Goal: Communication & Community: Answer question/provide support

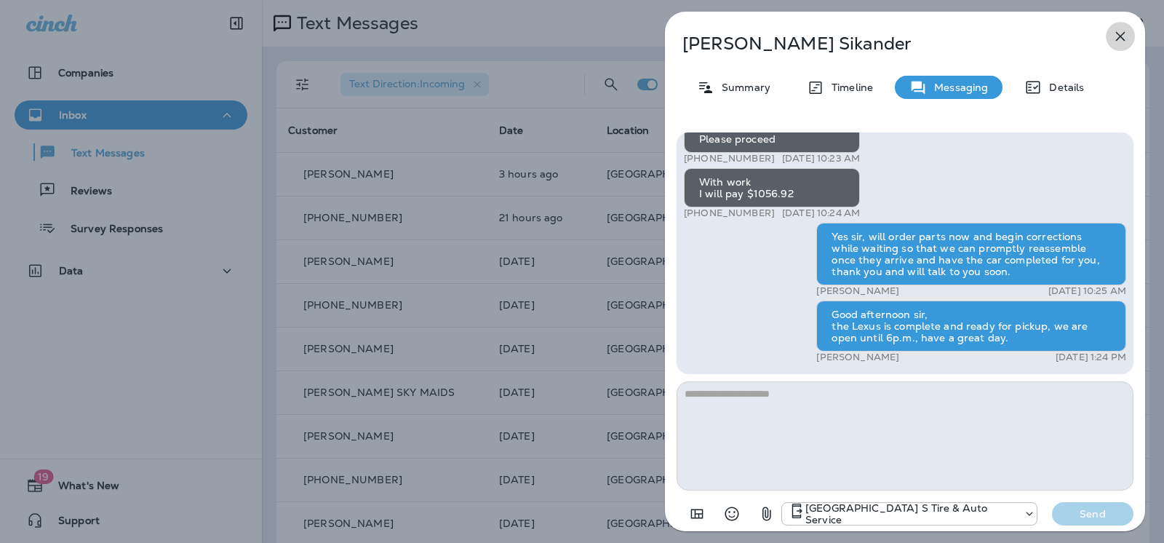
click at [1118, 39] on icon "button" at bounding box center [1120, 36] width 9 height 9
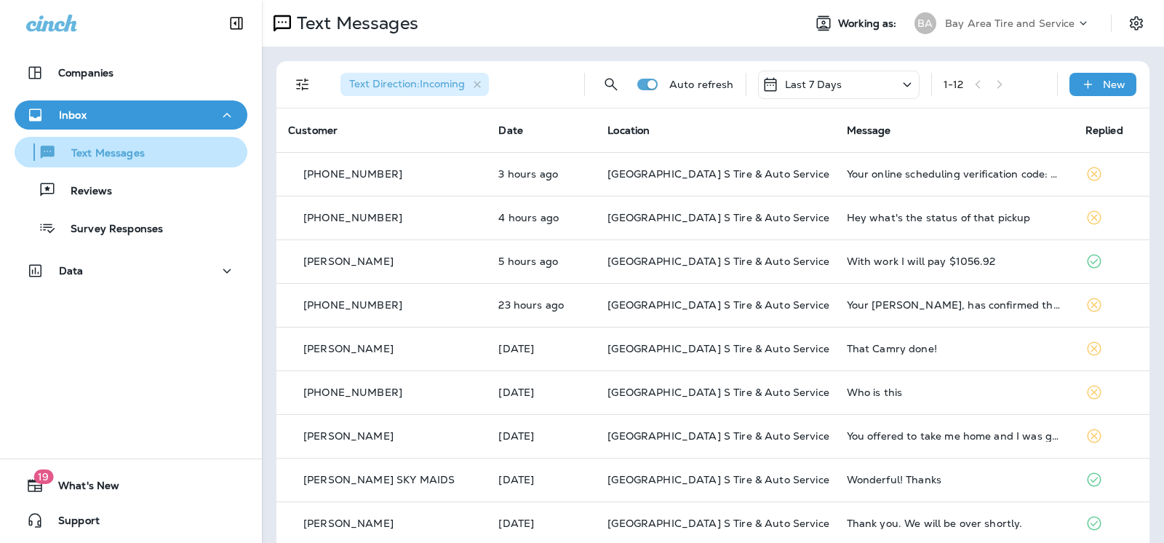
click at [108, 154] on p "Text Messages" at bounding box center [101, 154] width 88 height 14
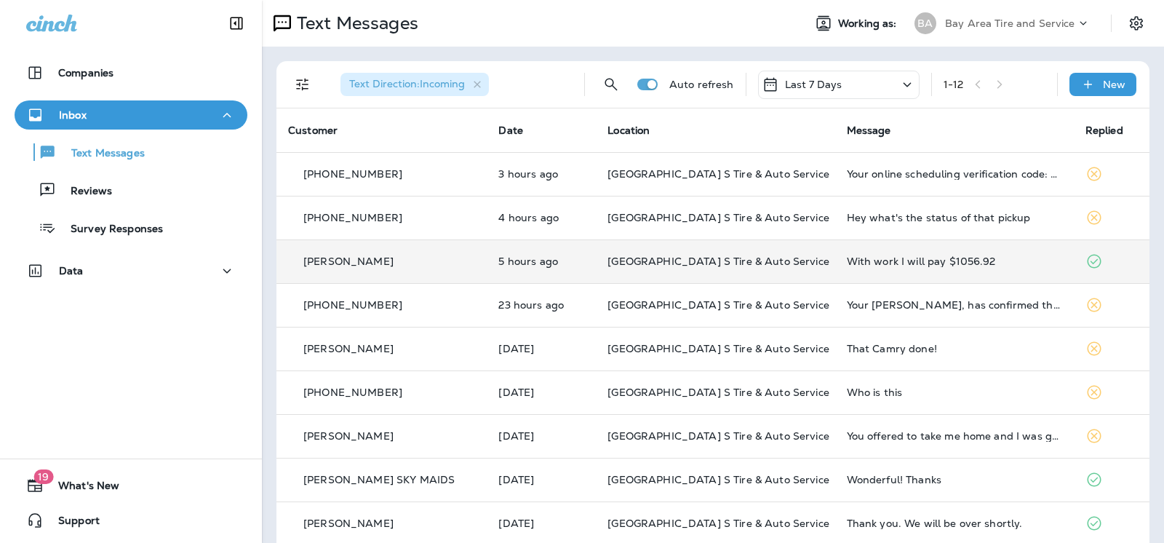
click at [344, 260] on p "[PERSON_NAME]" at bounding box center [348, 261] width 90 height 12
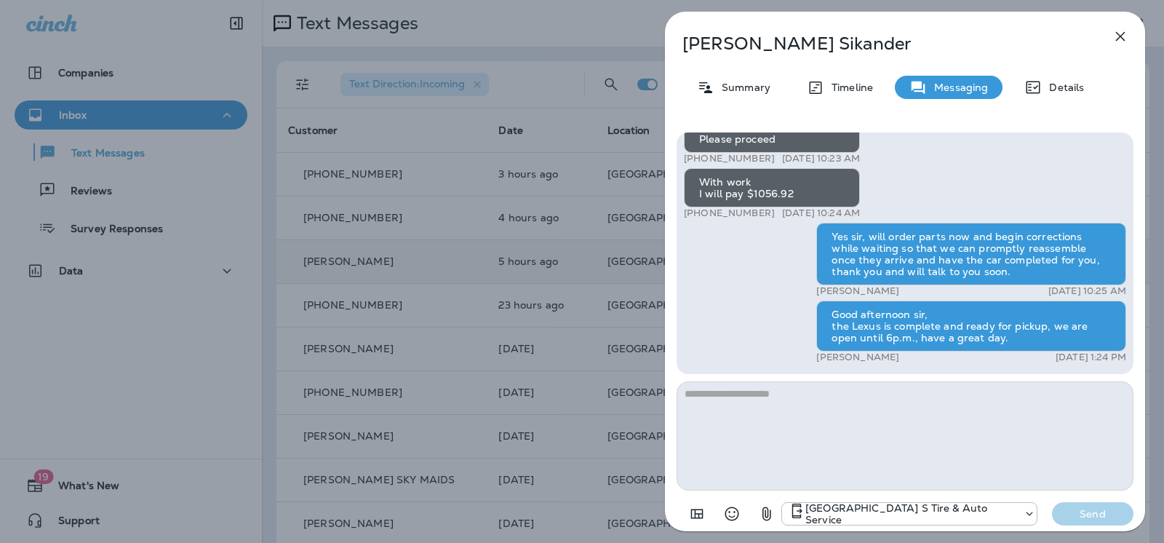
click at [1124, 32] on icon "button" at bounding box center [1120, 36] width 17 height 17
